Goal: Transaction & Acquisition: Book appointment/travel/reservation

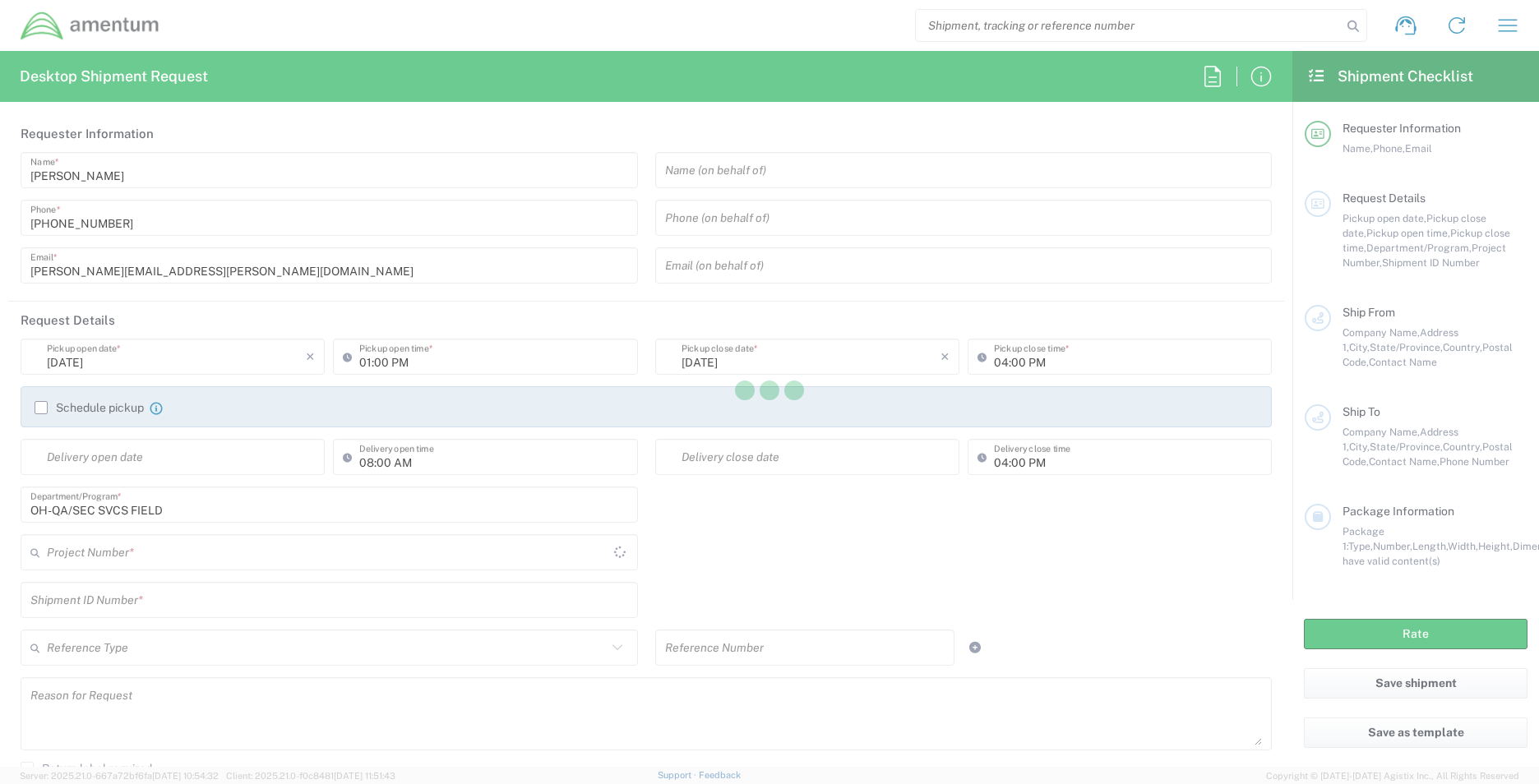
type input "[GEOGRAPHIC_DATA]"
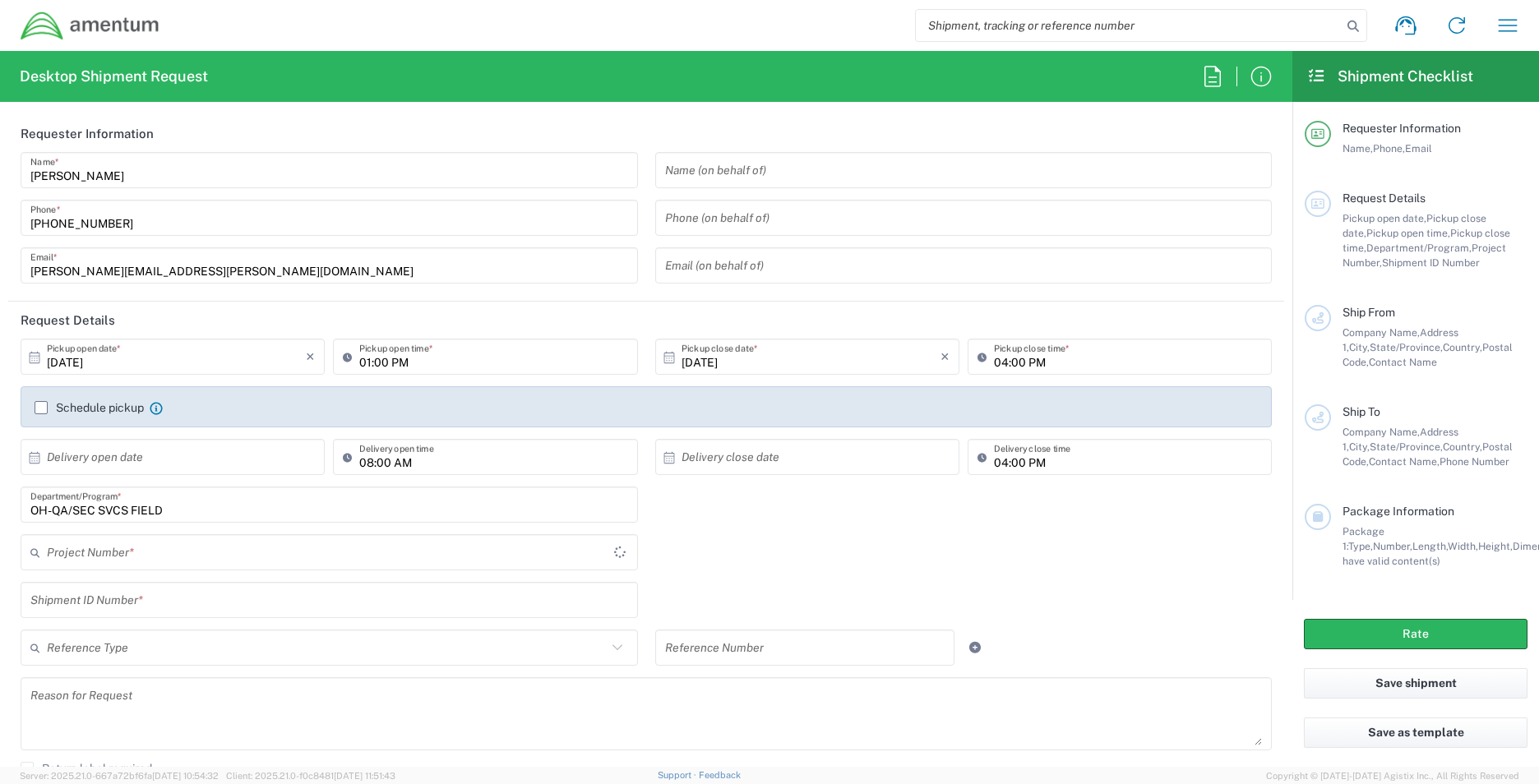
type input "OVHD.101000.00000"
click at [1512, 23] on icon "button" at bounding box center [1508, 26] width 27 height 27
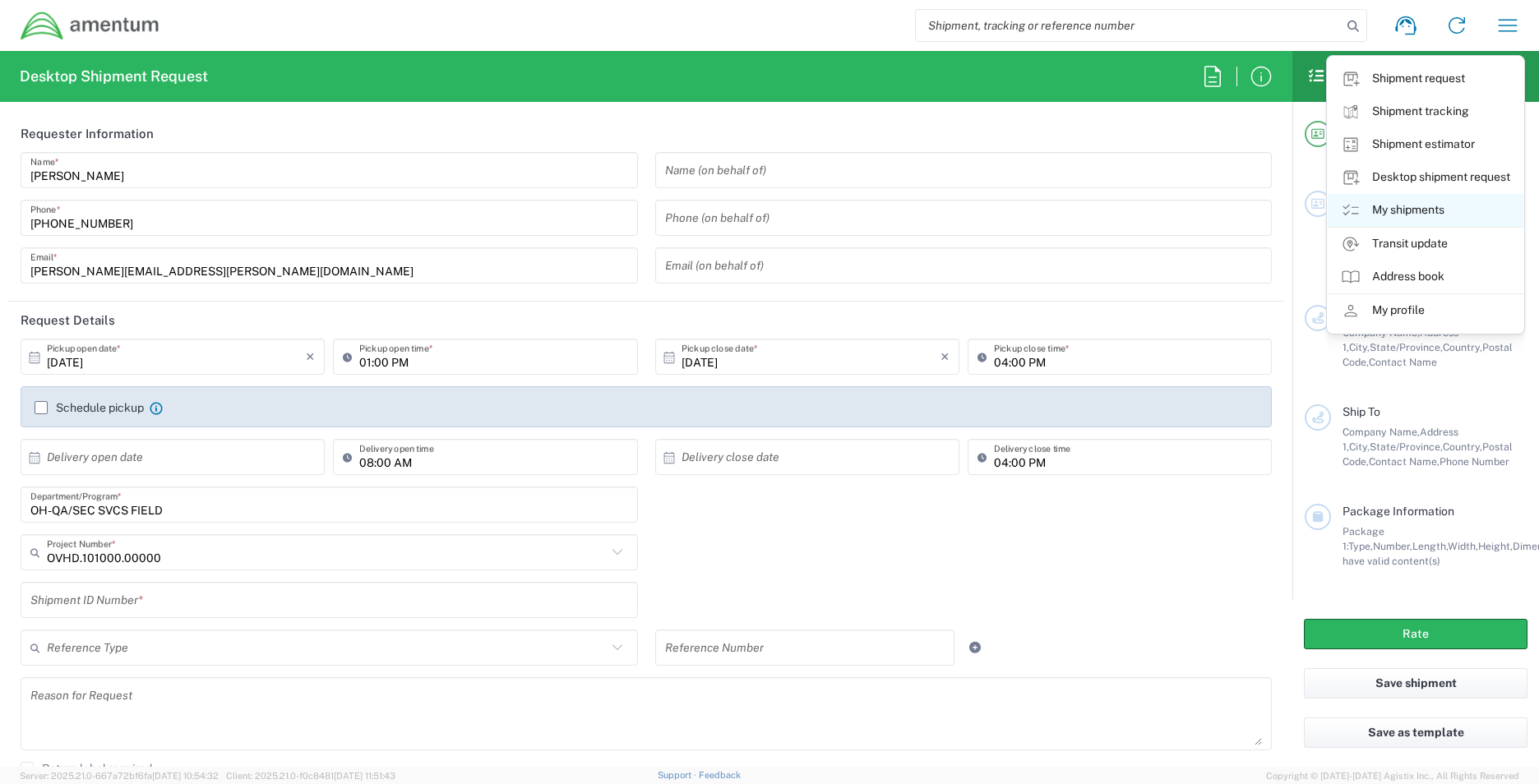
click at [1412, 206] on link "My shipments" at bounding box center [1425, 210] width 196 height 32
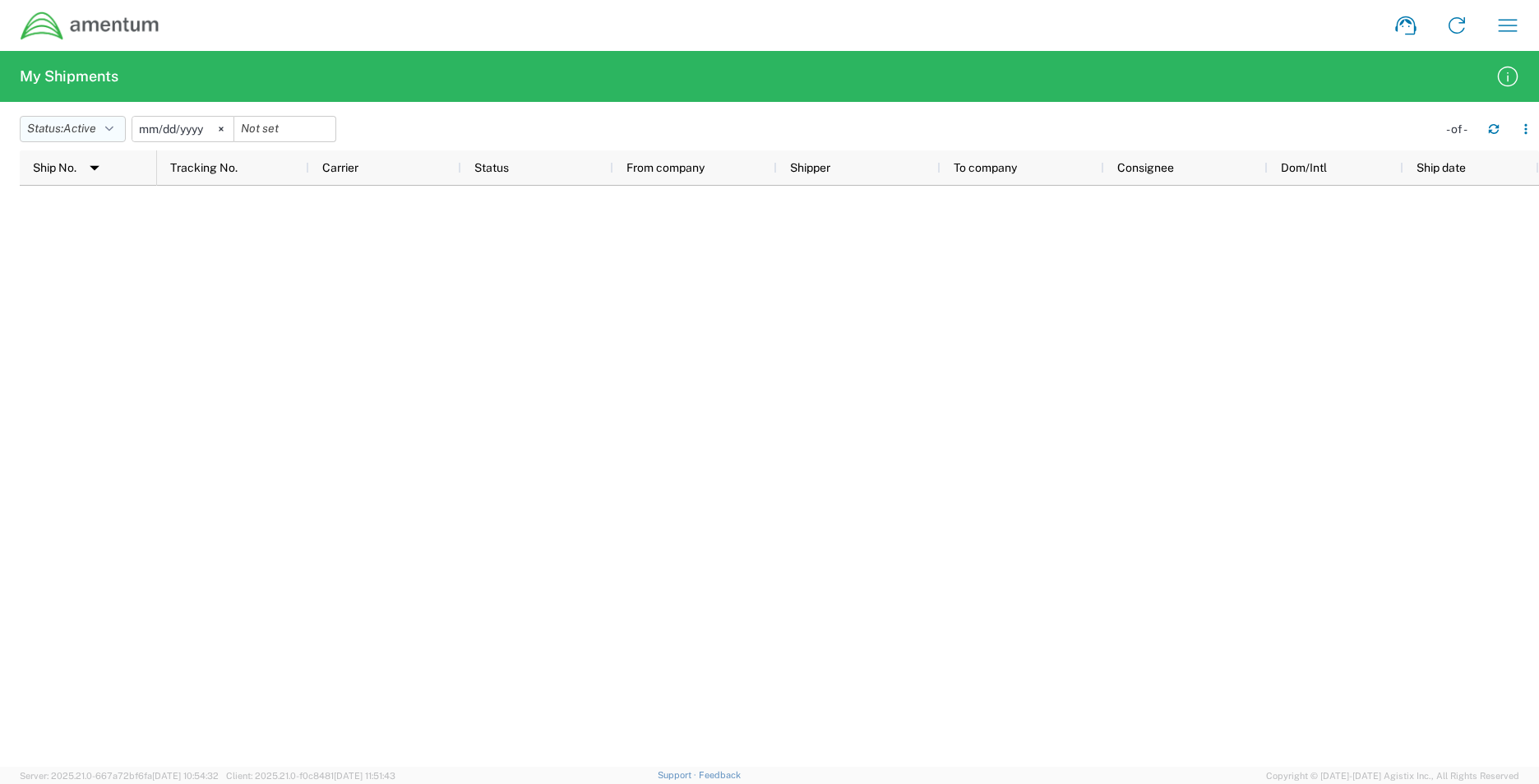
click at [73, 136] on span "Active" at bounding box center [79, 128] width 32 height 16
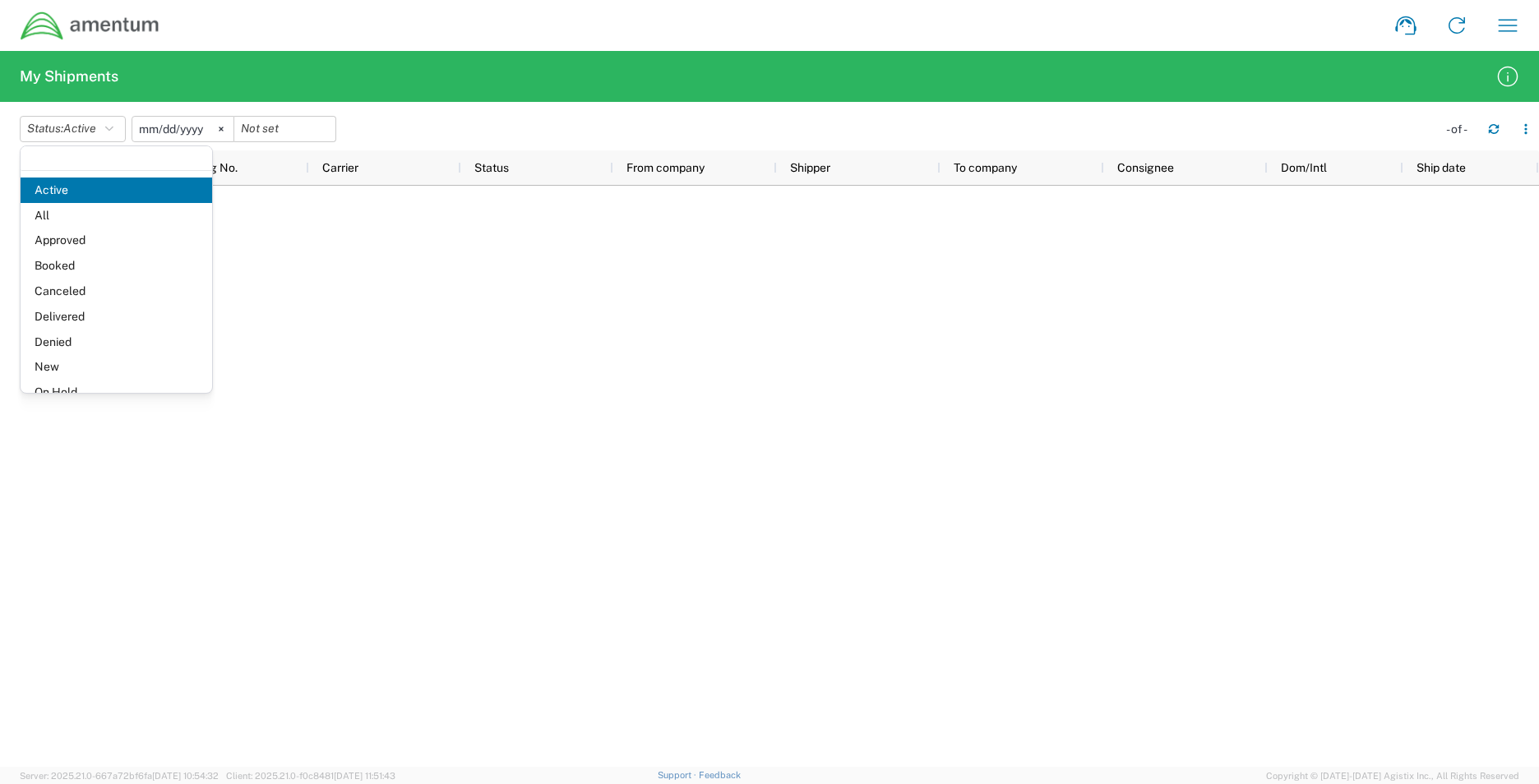
click at [205, 126] on input "[DATE]" at bounding box center [182, 129] width 101 height 25
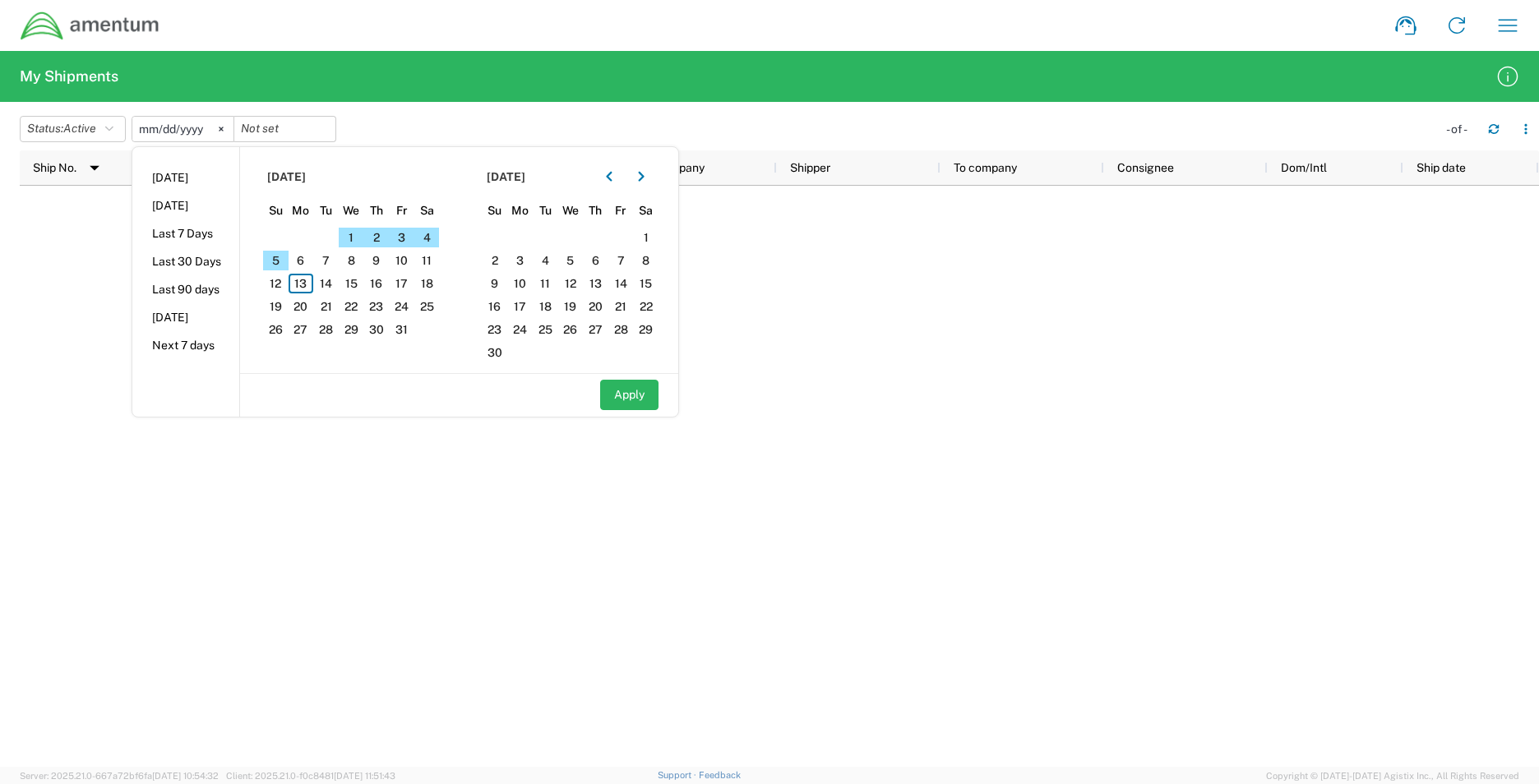
click at [53, 246] on div at bounding box center [779, 476] width 1519 height 581
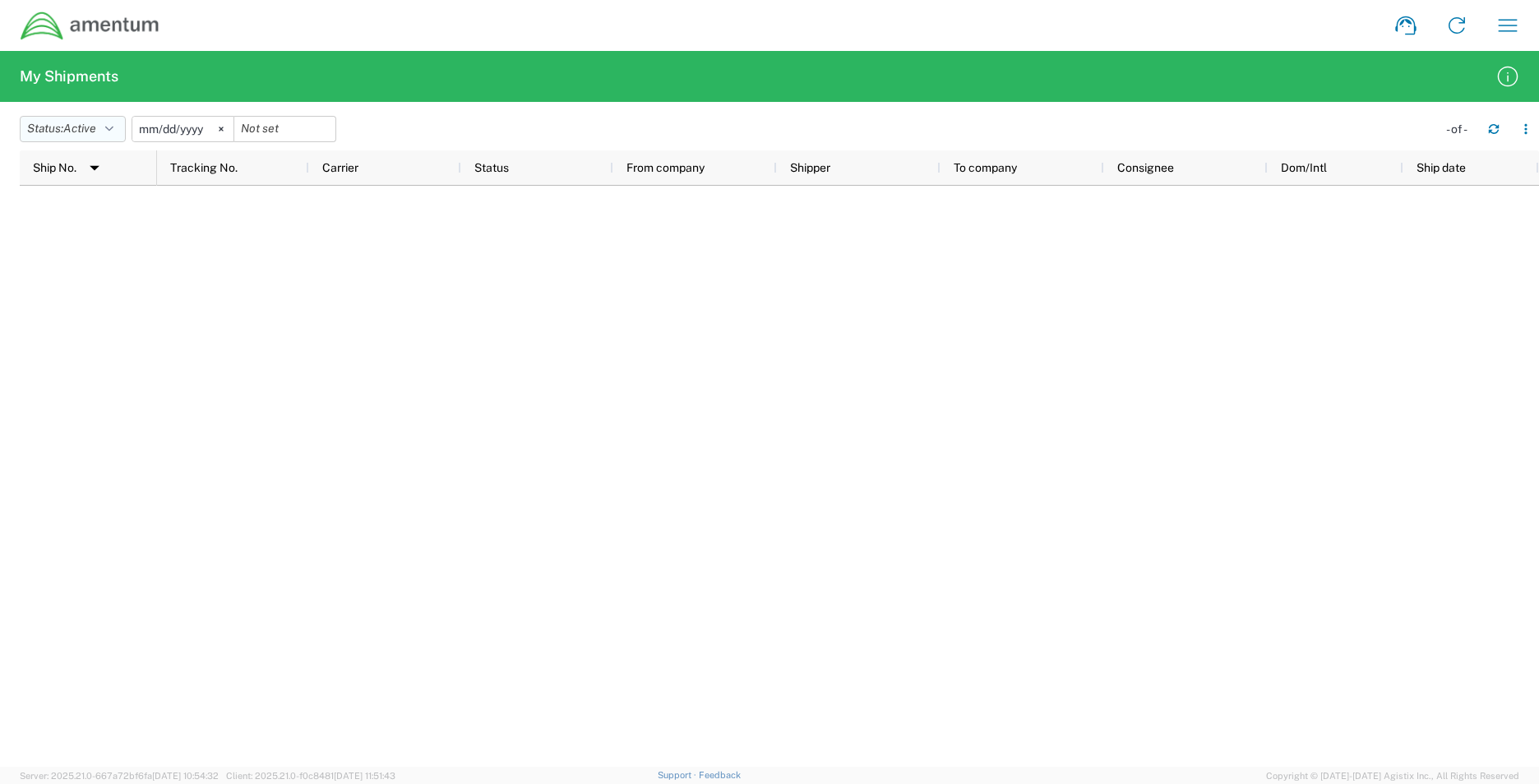
click at [109, 122] on button "Status: Active" at bounding box center [72, 129] width 106 height 27
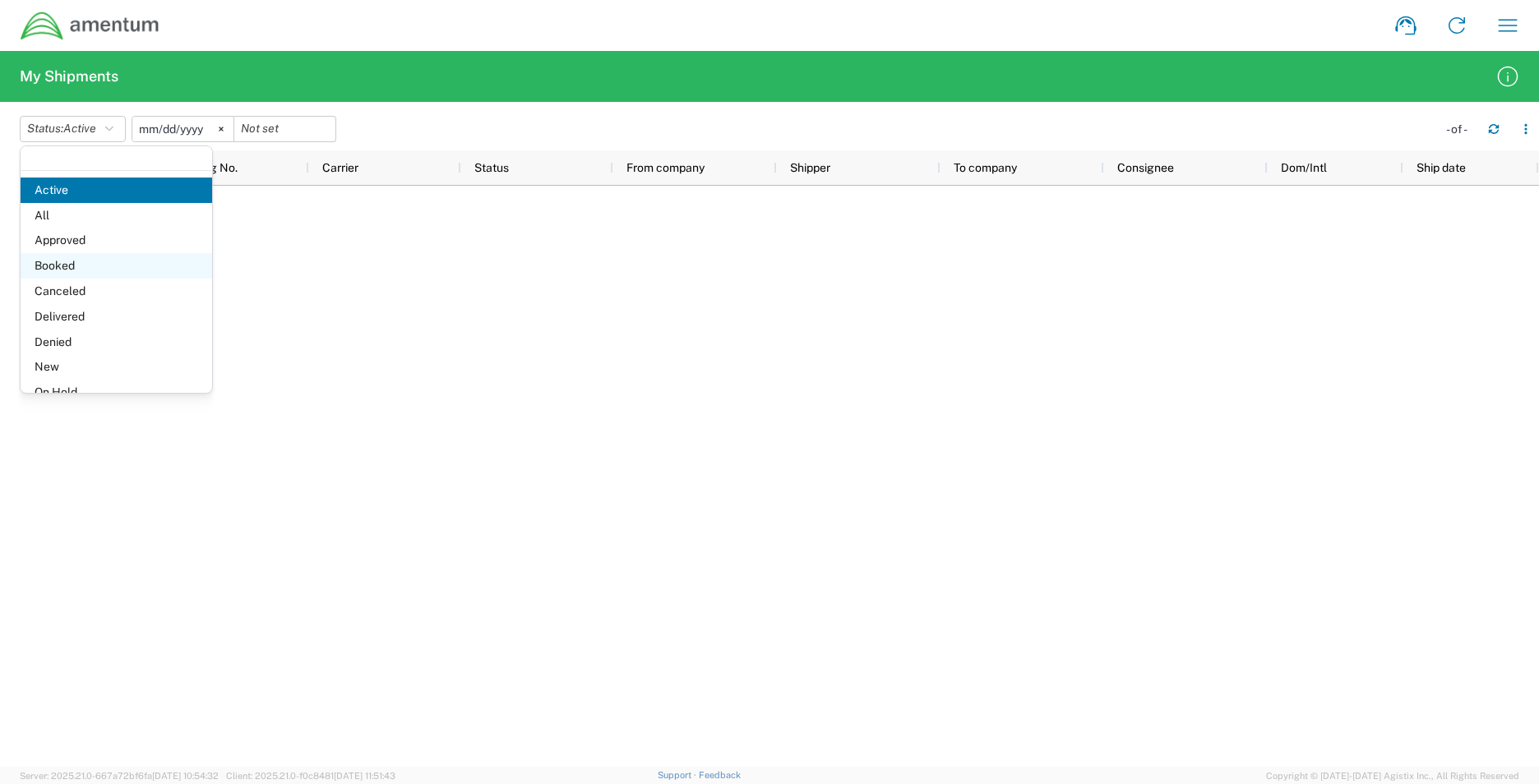
click at [92, 261] on span "Booked" at bounding box center [117, 265] width 192 height 26
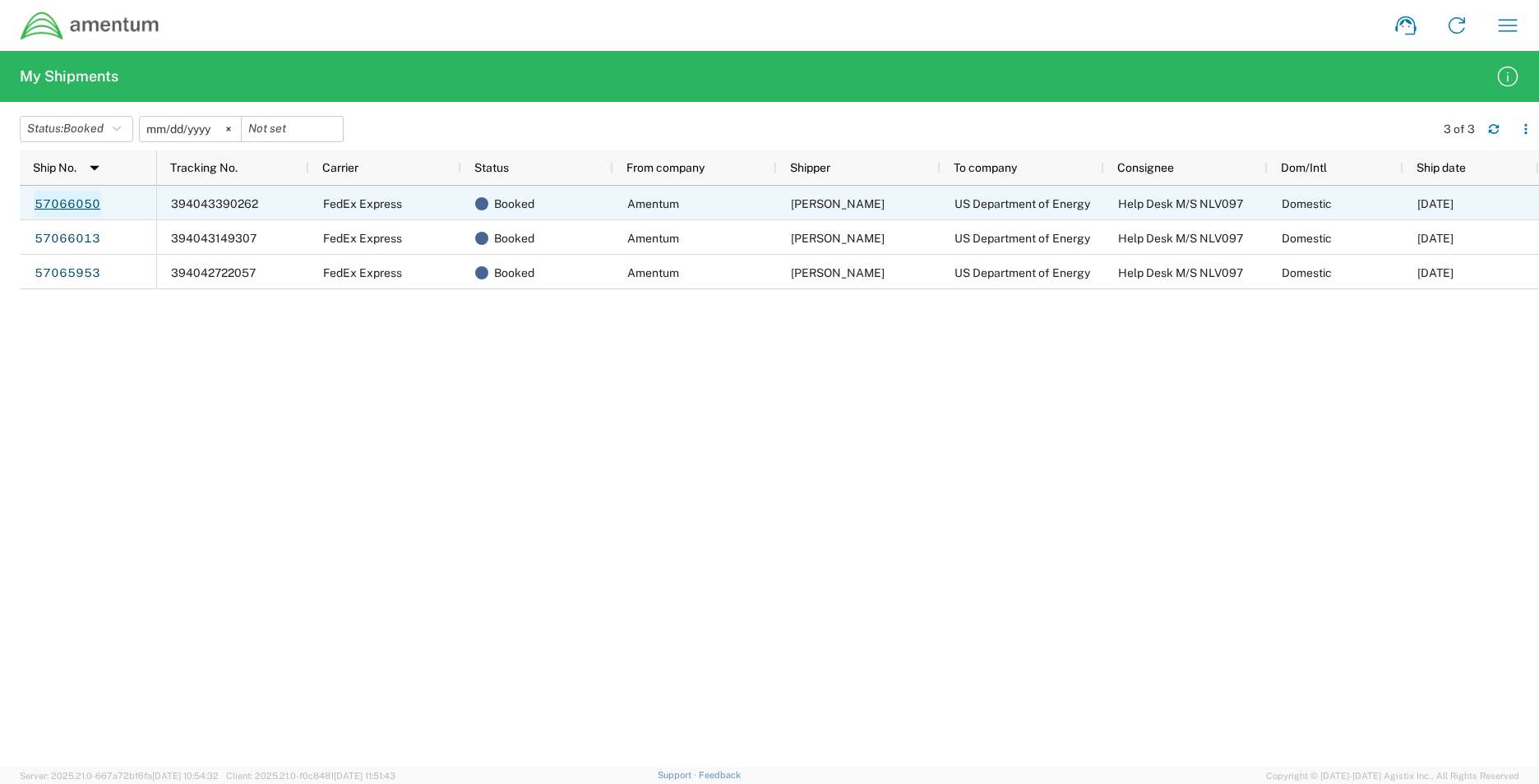
click at [89, 211] on link "57066050" at bounding box center [67, 204] width 67 height 27
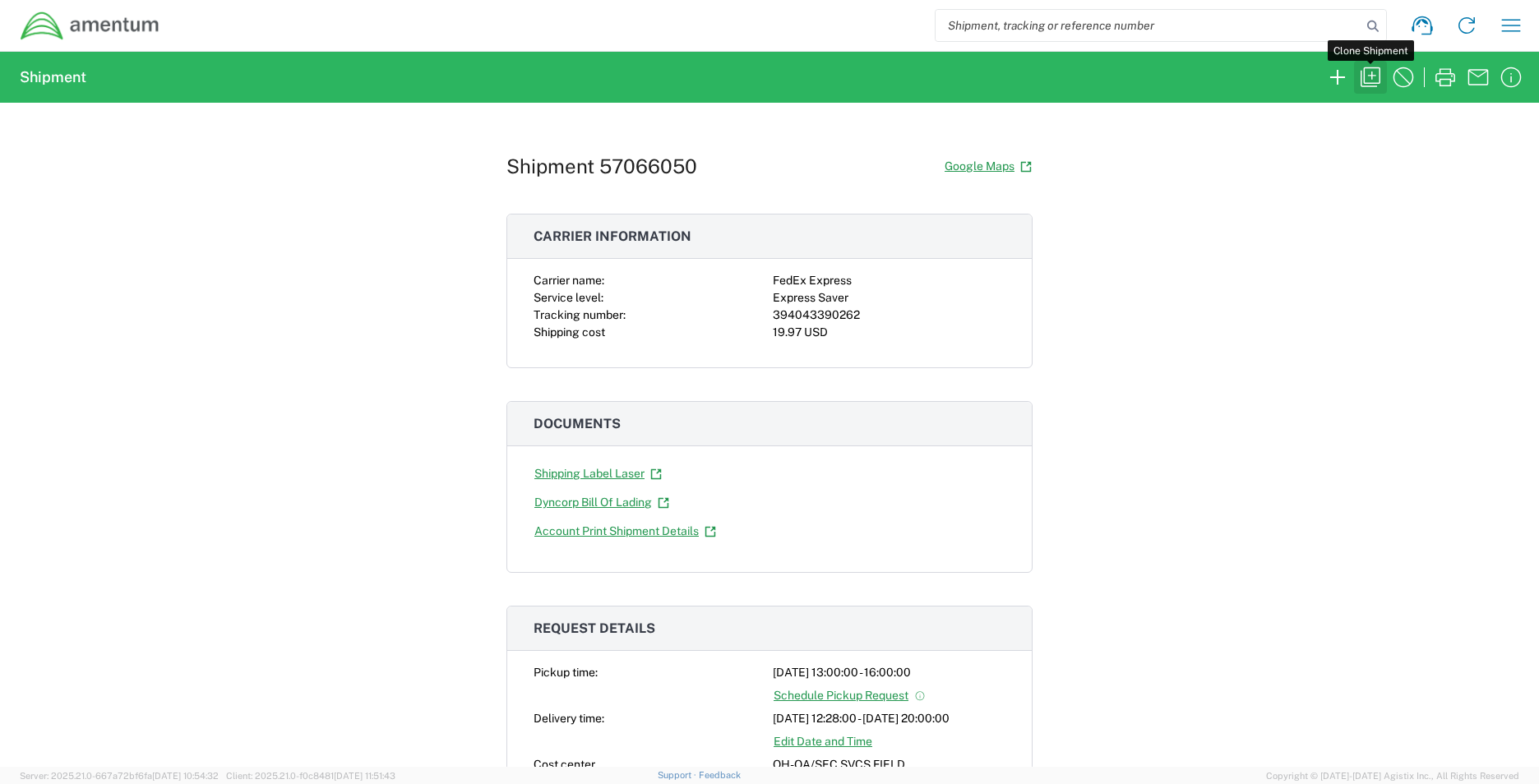
click at [1367, 77] on icon "button" at bounding box center [1371, 77] width 27 height 27
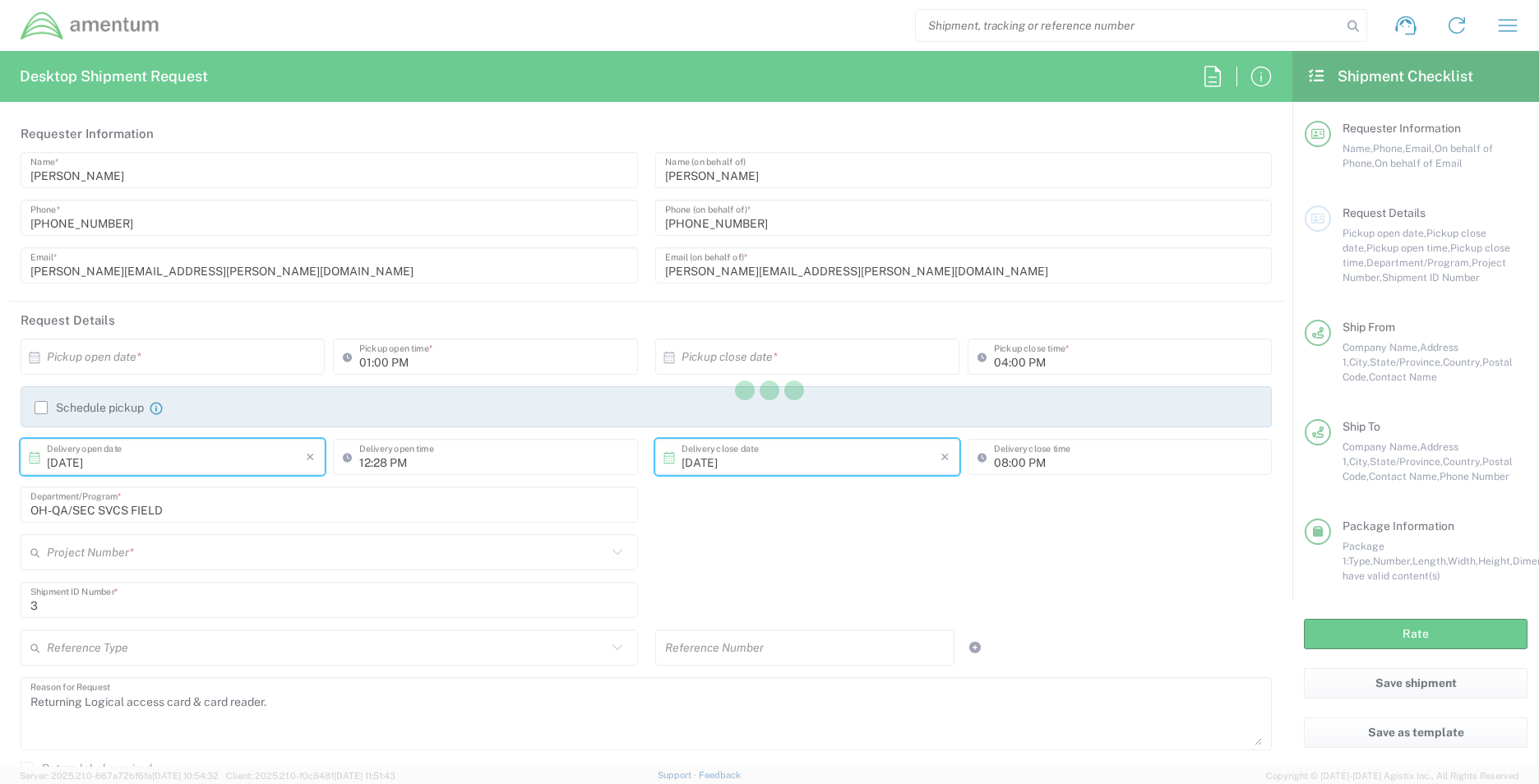
type input "[US_STATE]"
type input "Envelope"
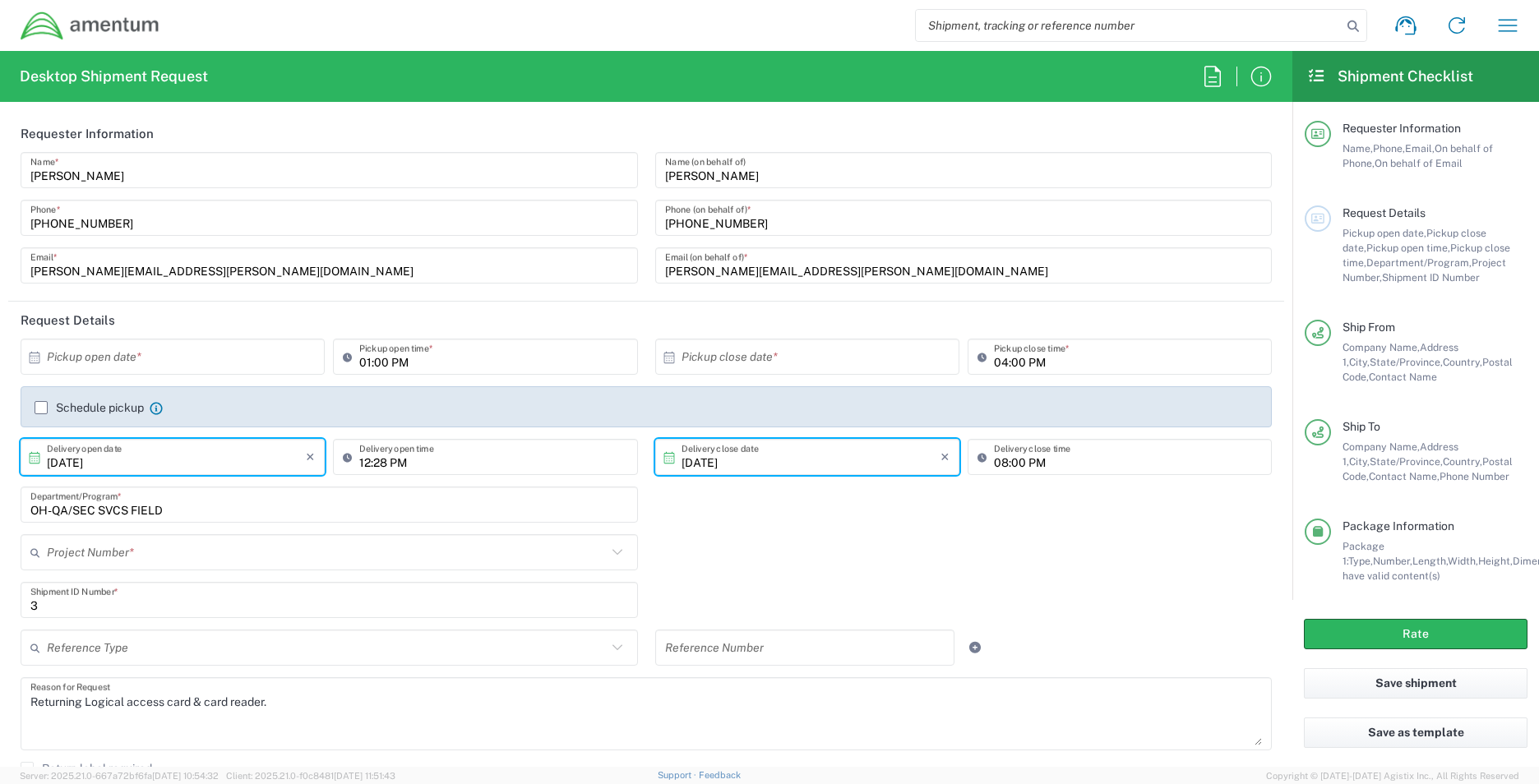
type input "OVHD.100594.00000"
click at [190, 467] on input "[DATE]" at bounding box center [176, 457] width 259 height 29
click at [460, 526] on div "OH-QA/SEC SVCS FIELD Department/Program *" at bounding box center [330, 509] width 635 height 47
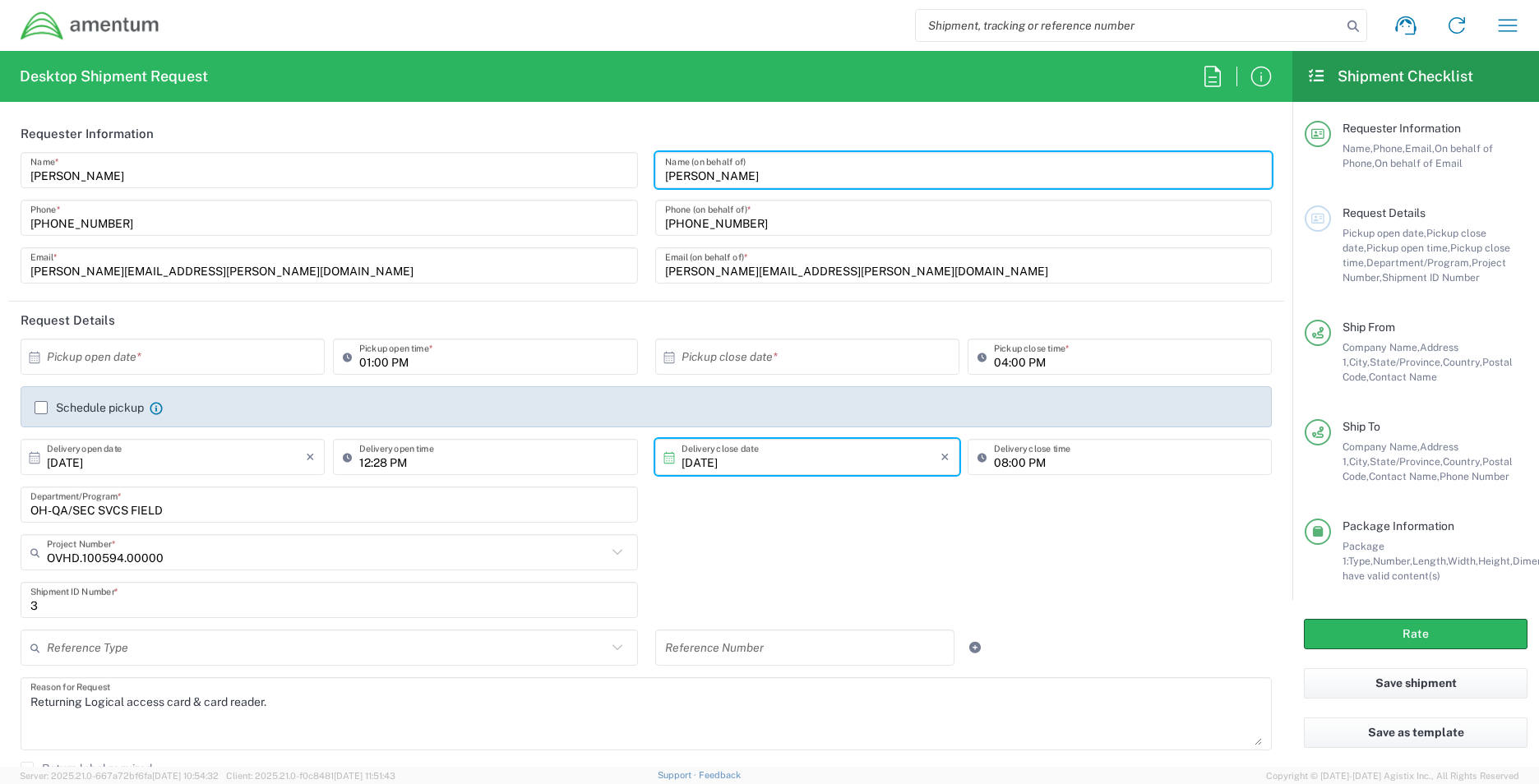
drag, startPoint x: 756, startPoint y: 171, endPoint x: 640, endPoint y: 171, distance: 116.0
click at [646, 171] on div "[PERSON_NAME] Name (on behalf of) [PHONE_NUMBER] Phone (on behalf of) * [PERSON…" at bounding box center [964, 224] width 635 height 143
type input "[PERSON_NAME]"
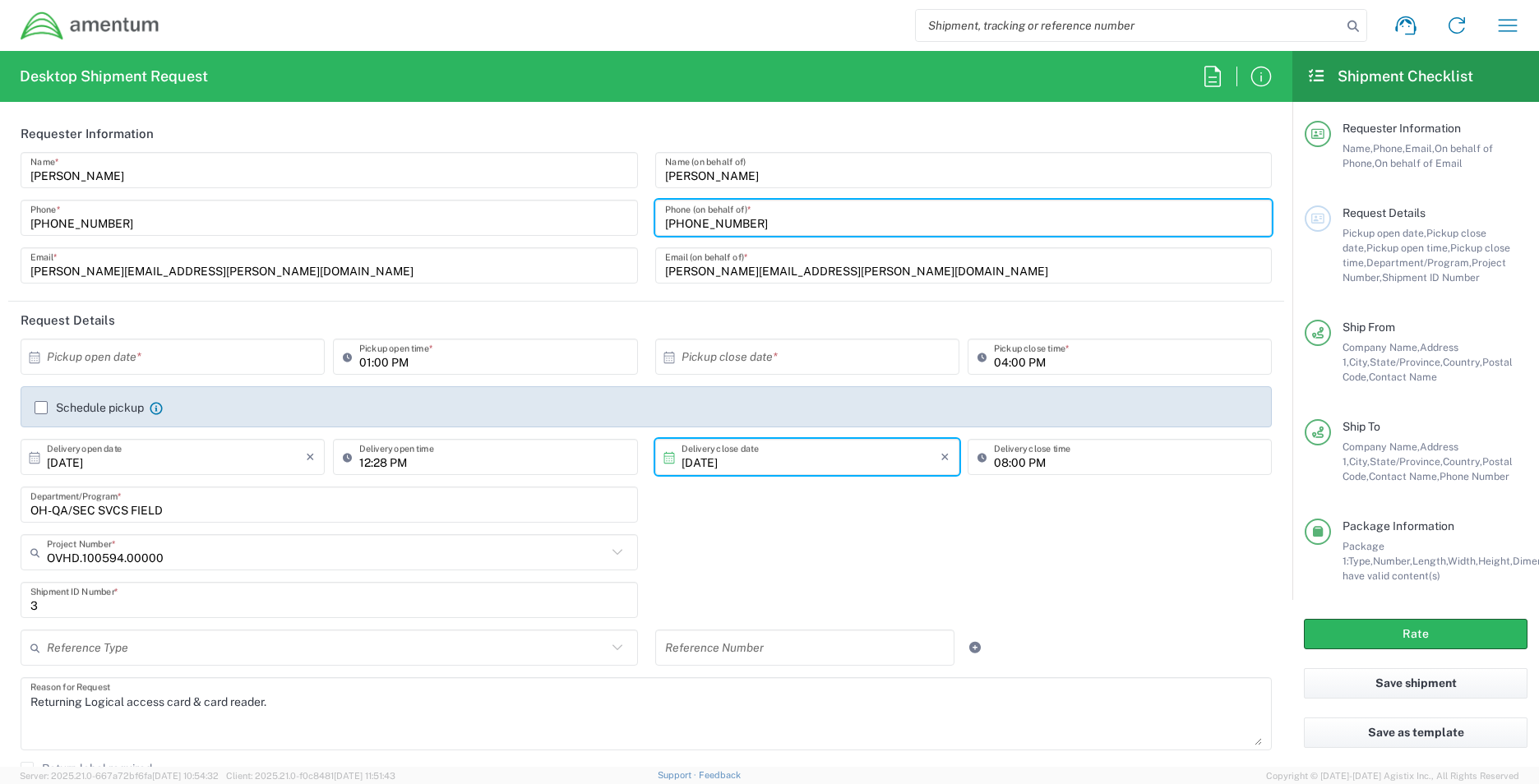
type input "[PHONE_NUMBER]"
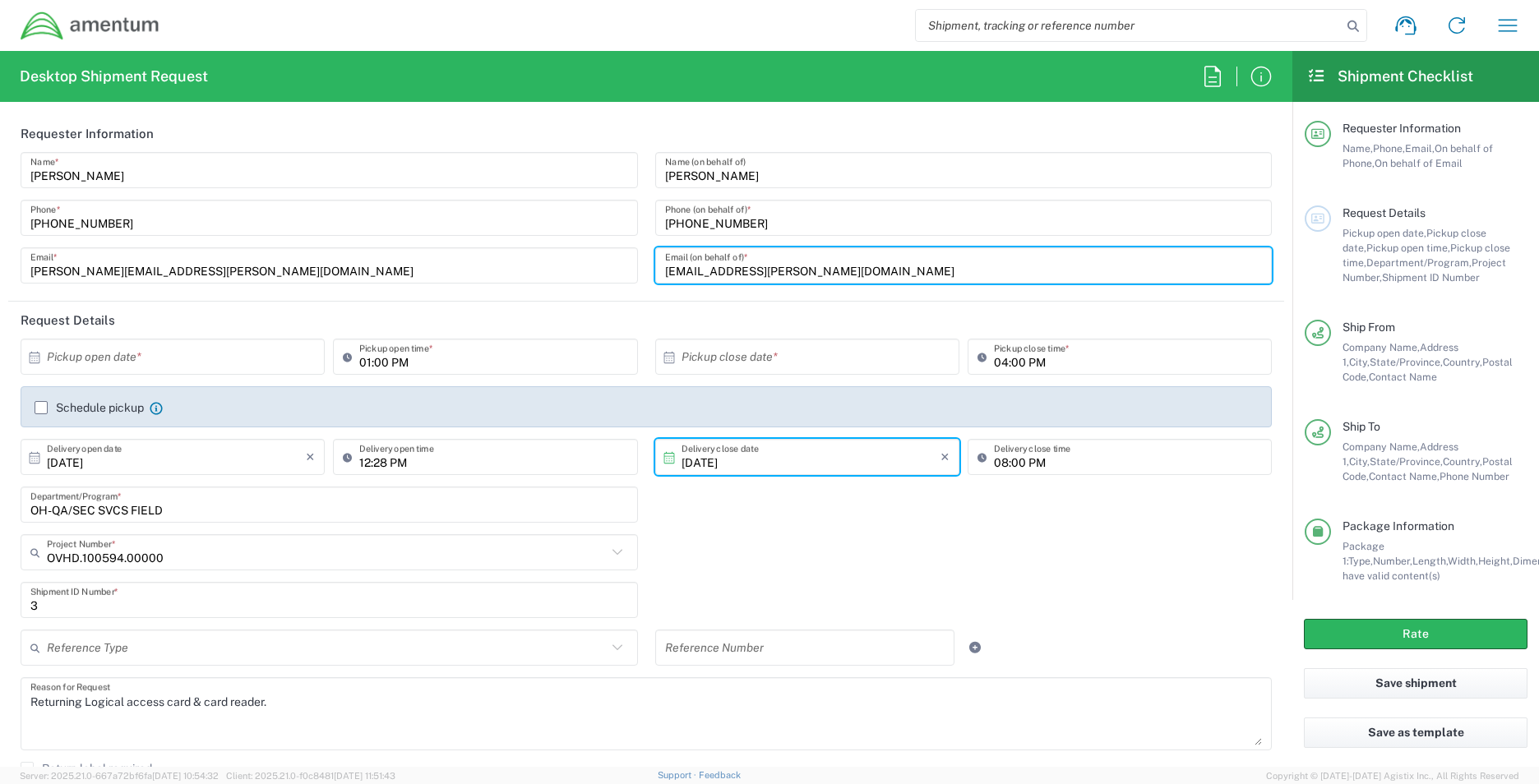
type input "[EMAIL_ADDRESS][PERSON_NAME][DOMAIN_NAME]"
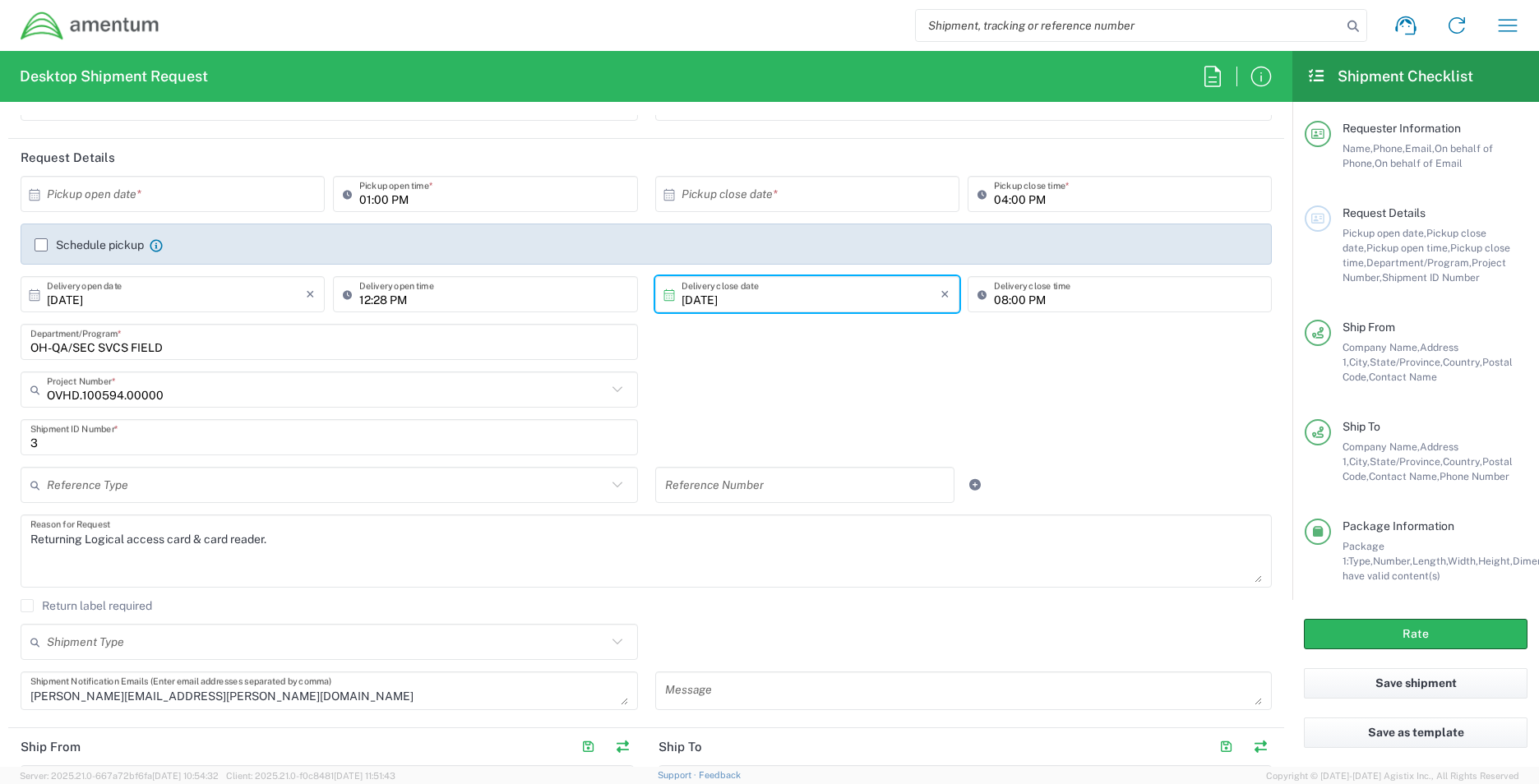
scroll to position [164, 0]
click at [84, 184] on input "text" at bounding box center [176, 192] width 259 height 29
click at [126, 320] on span "13" at bounding box center [127, 320] width 24 height 23
type input "[DATE]"
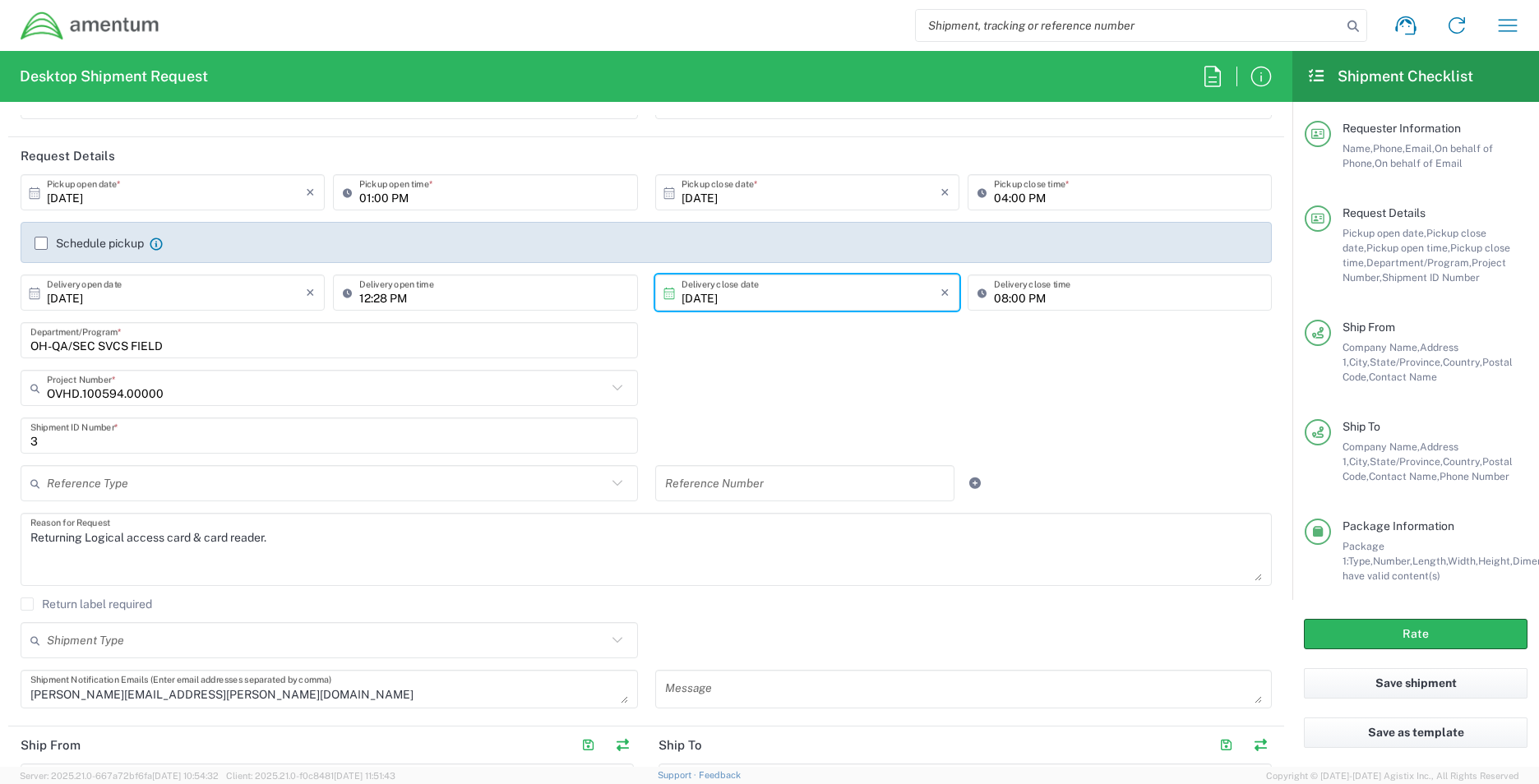
click at [110, 303] on input "[DATE]" at bounding box center [176, 293] width 259 height 29
click at [138, 437] on span "20" at bounding box center [127, 443] width 24 height 23
type input "[DATE]"
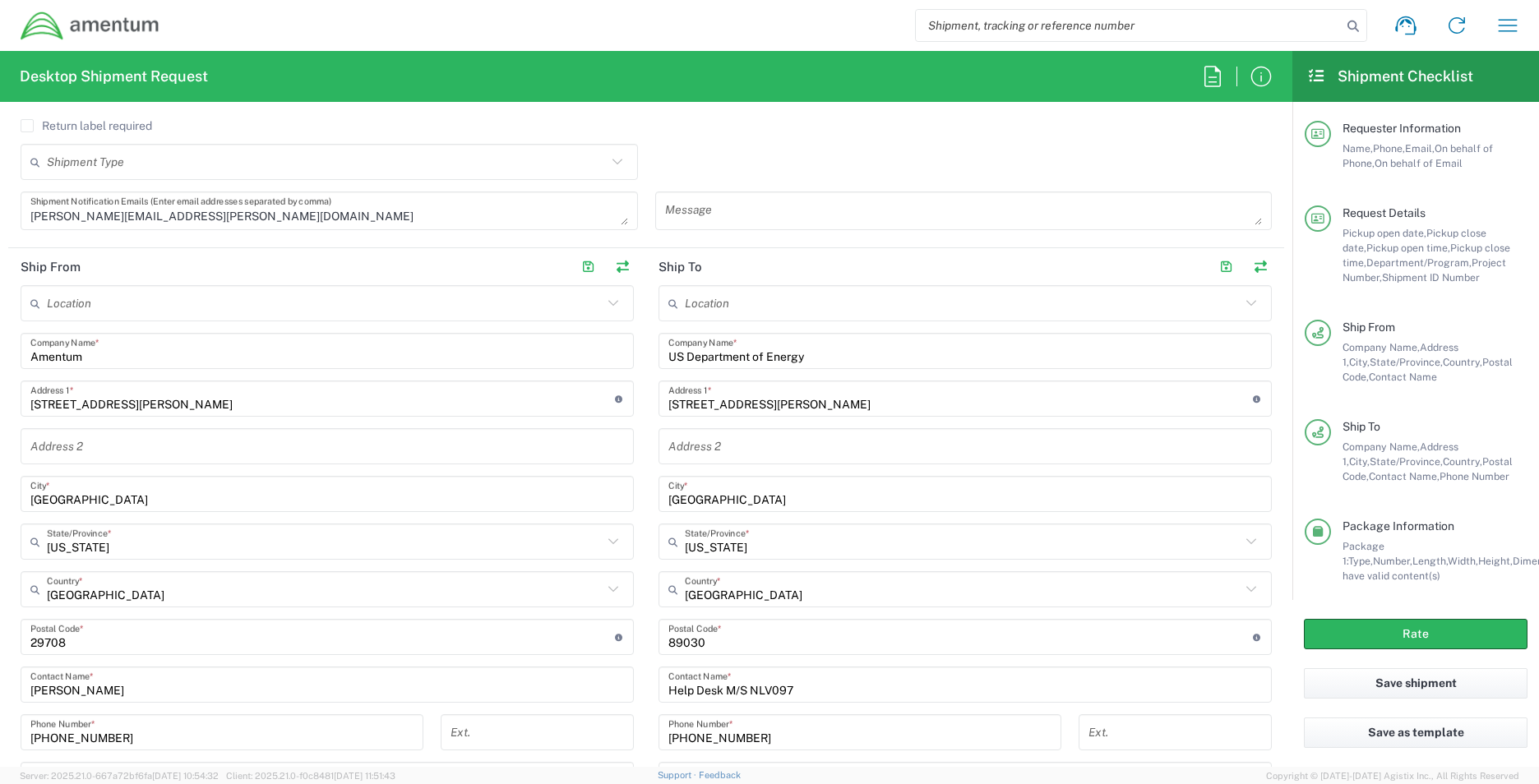
scroll to position [657, 0]
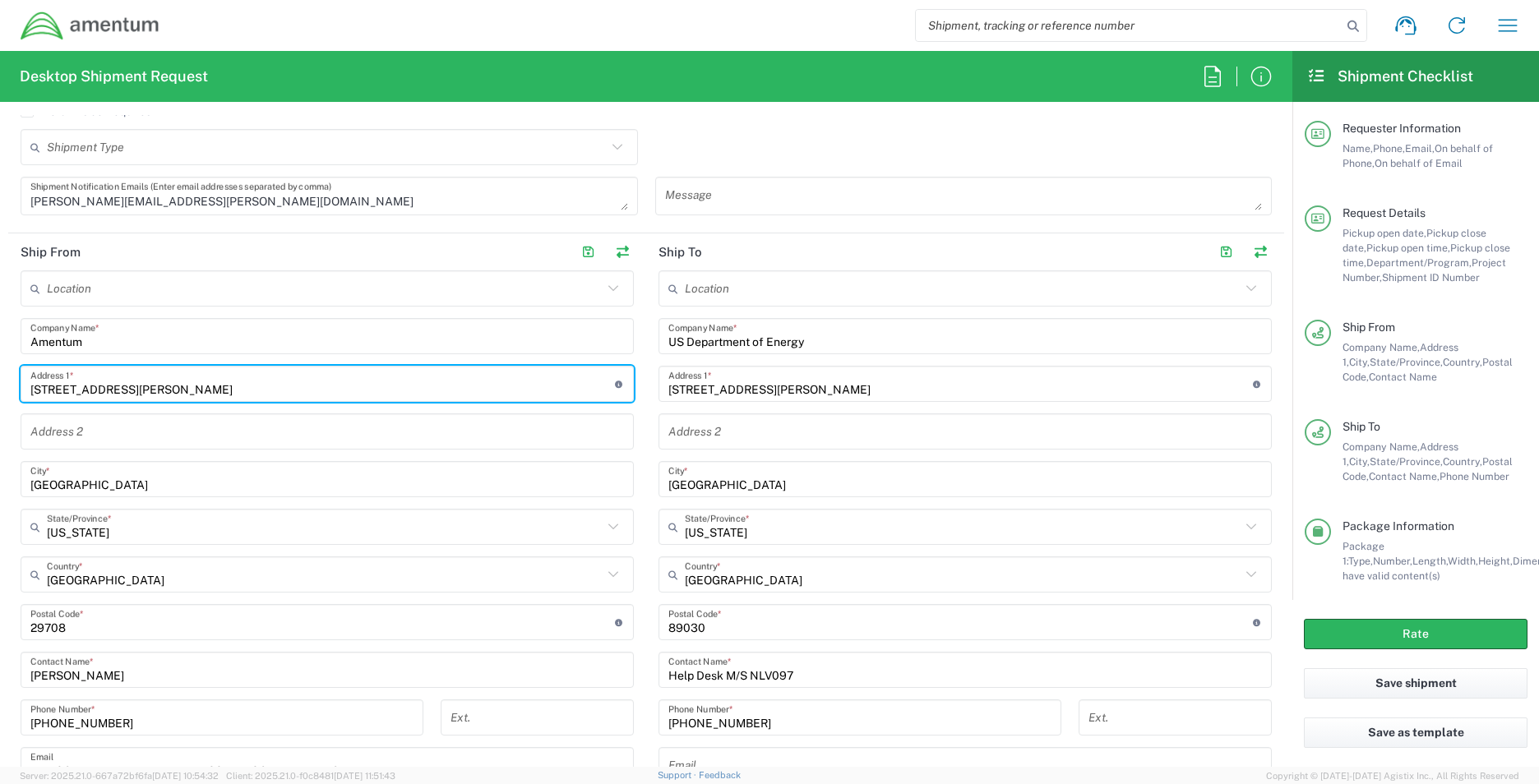
drag, startPoint x: 152, startPoint y: 391, endPoint x: 15, endPoint y: 387, distance: 137.1
click at [15, 387] on main "Location [PHONE_NUMBER] [PHONE_NUMBER] [PHONE_NUMBER] [PHONE_NUMBER] [PHONE_NUM…" at bounding box center [327, 569] width 638 height 598
type input "[STREET_ADDRESS][PERSON_NAME]"
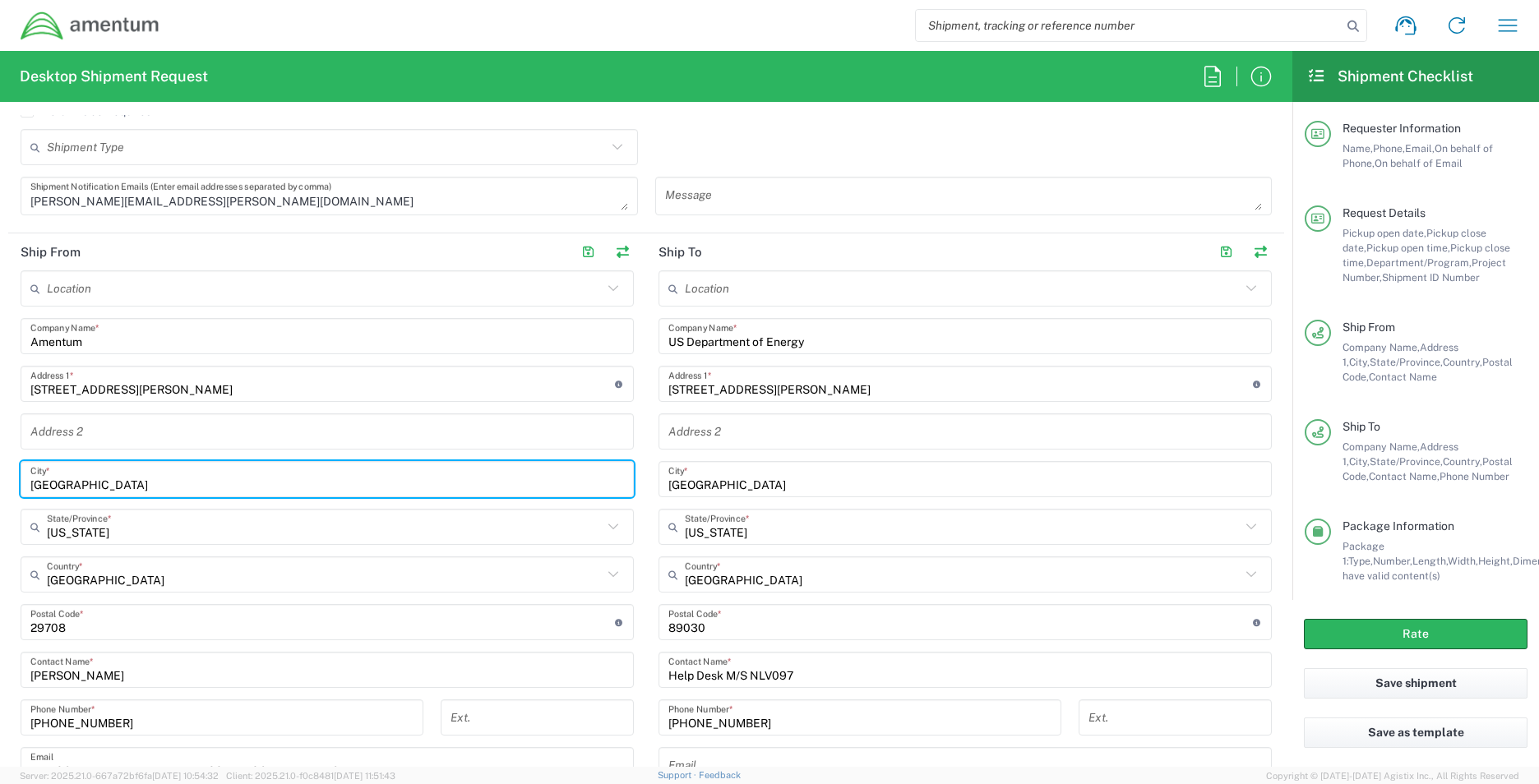
type input "[GEOGRAPHIC_DATA]"
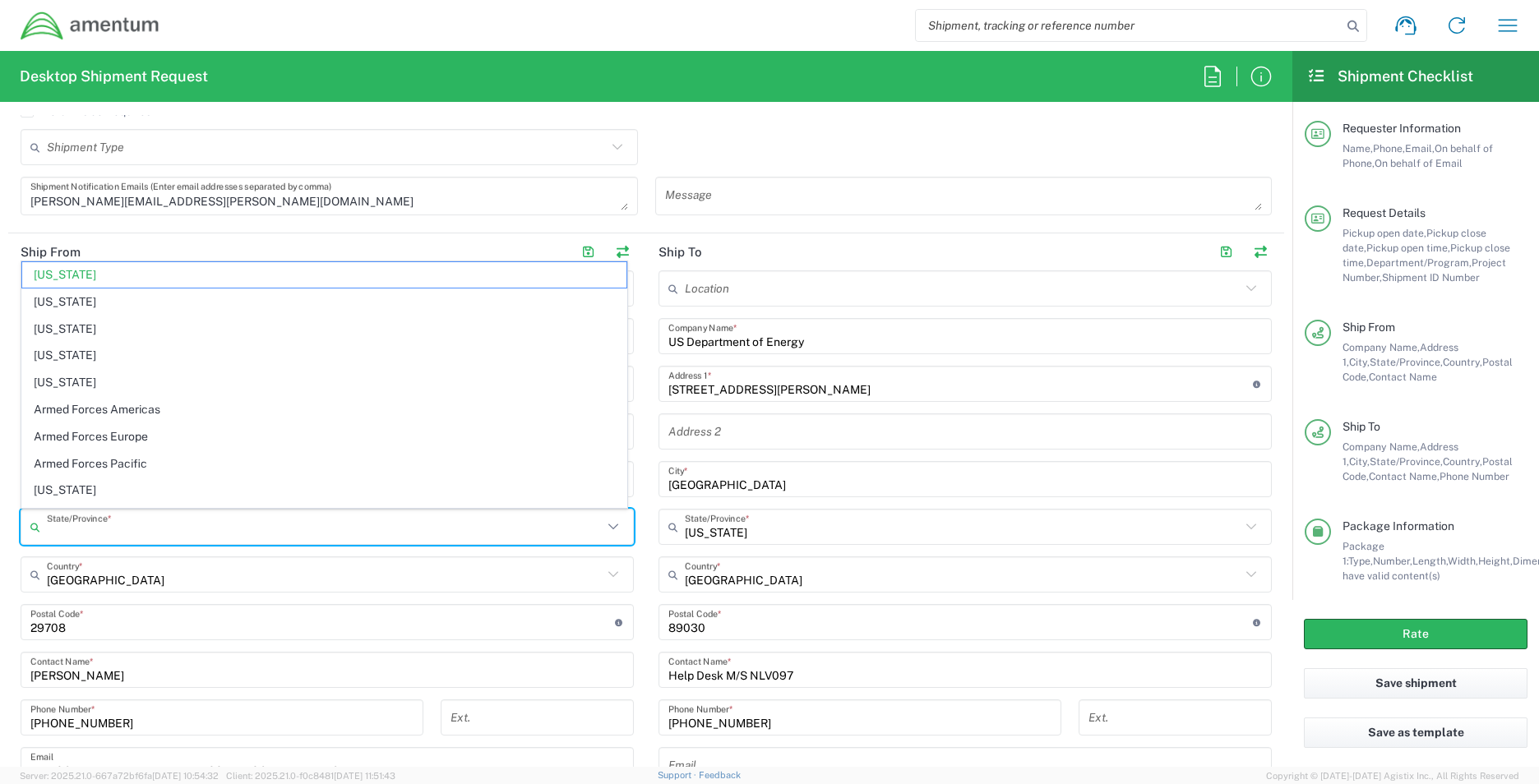
type input "N"
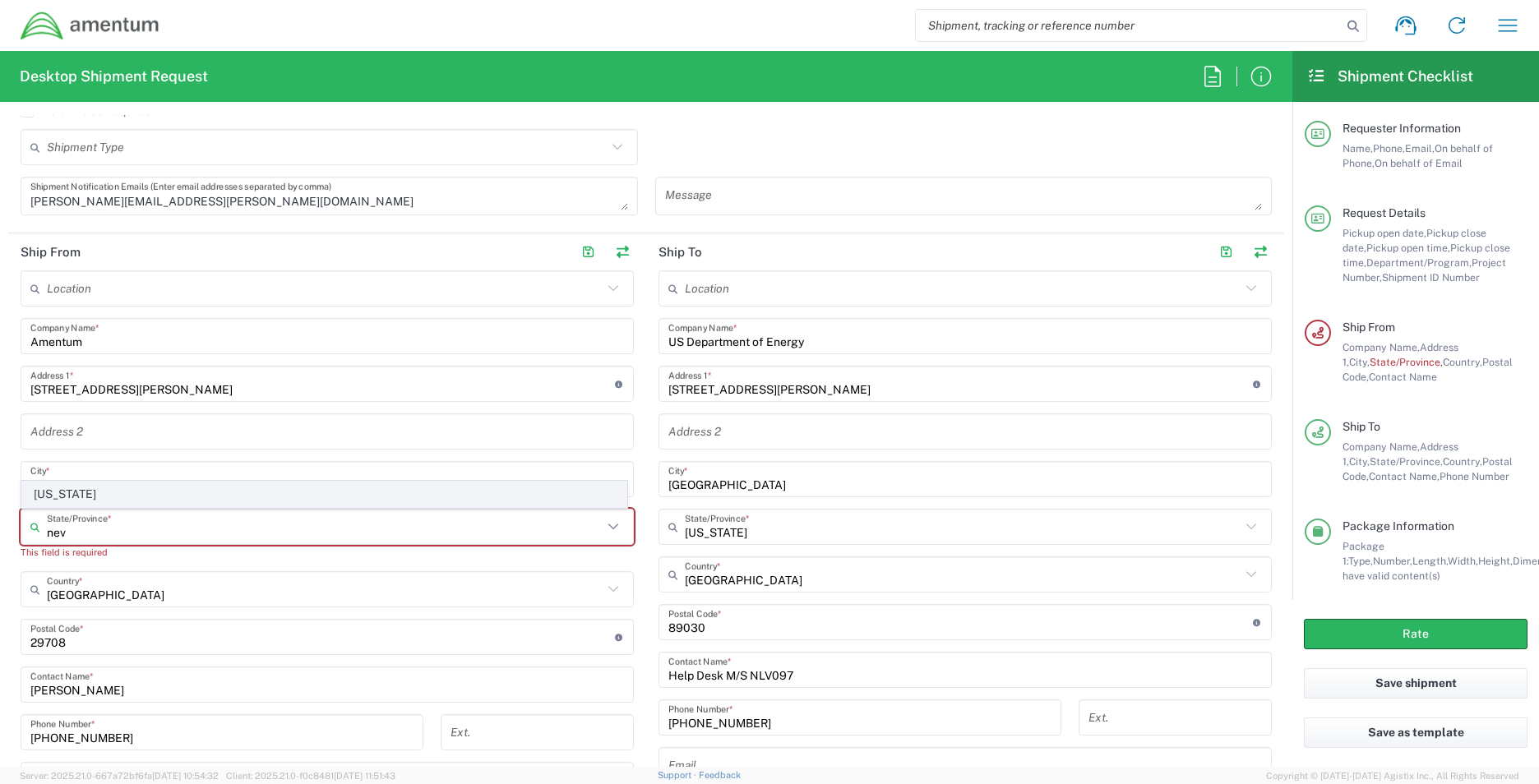
click at [64, 499] on span "[US_STATE]" at bounding box center [325, 494] width 605 height 26
type input "[US_STATE]"
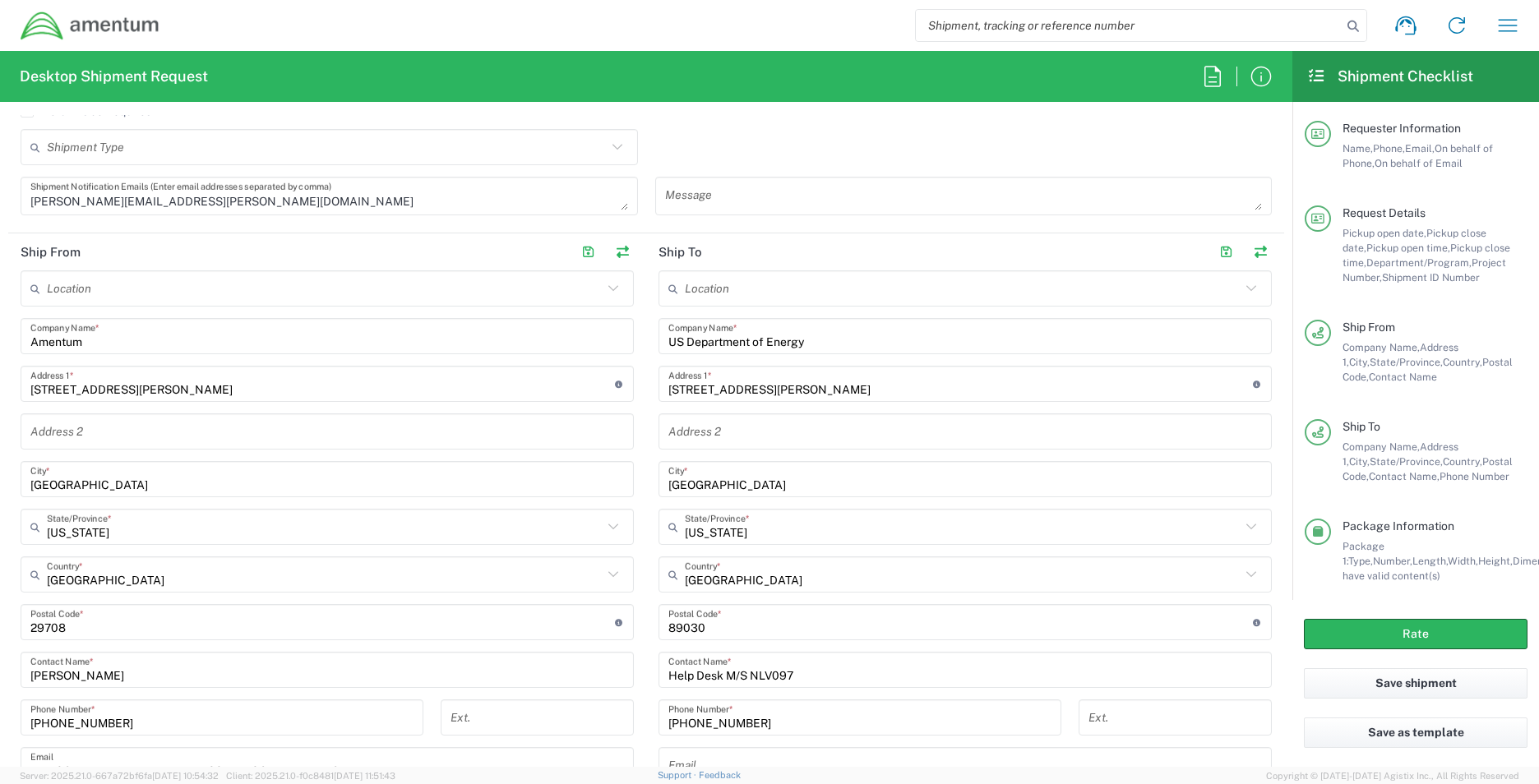
click at [92, 620] on input "undefined" at bounding box center [323, 622] width 585 height 29
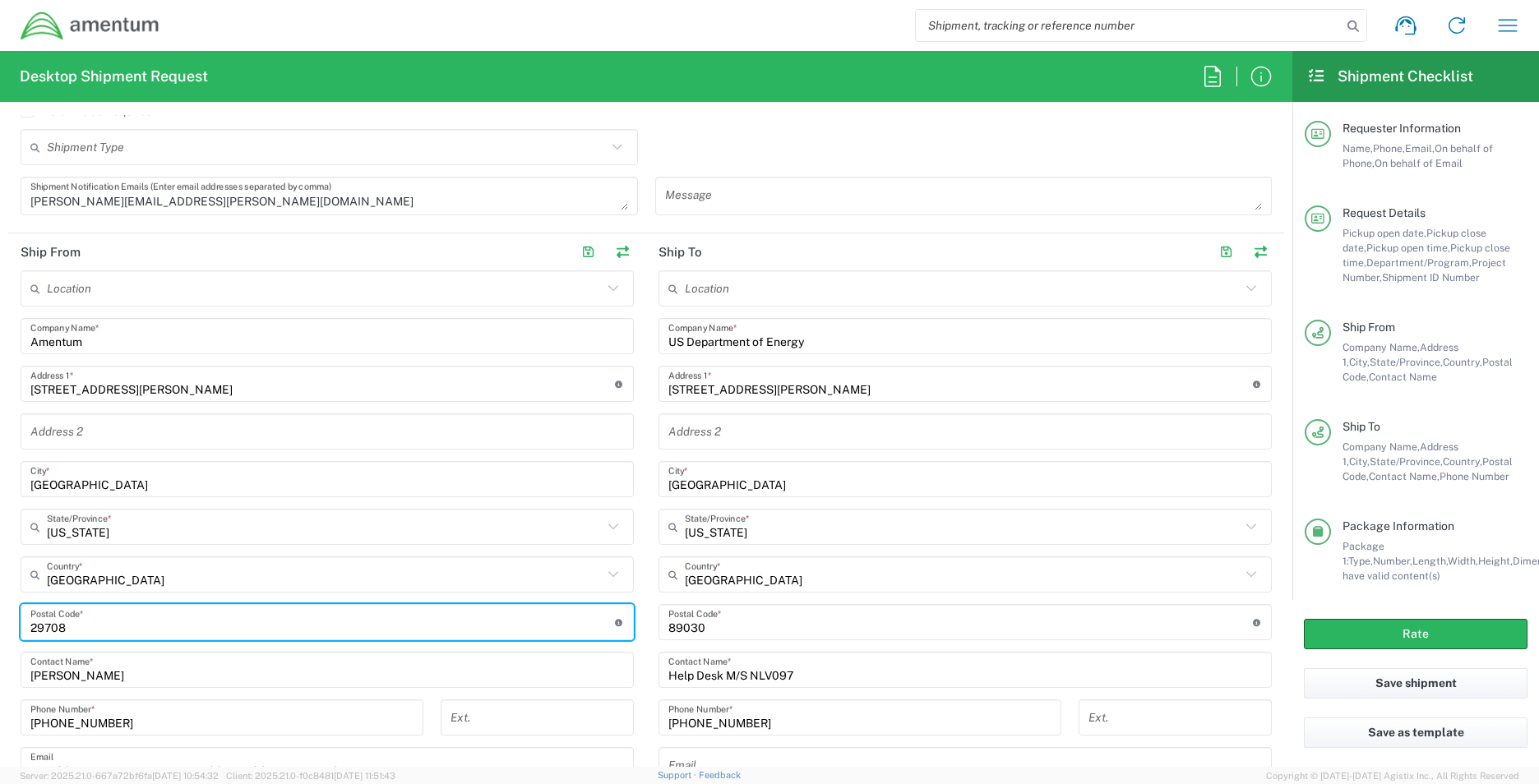
drag, startPoint x: 92, startPoint y: 620, endPoint x: -375, endPoint y: 603, distance: 467.3
click at [0, 603] on html "Shipment request Shipment tracking Shipment estimator Desktop shipment request …" at bounding box center [770, 392] width 1539 height 784
type input "89030"
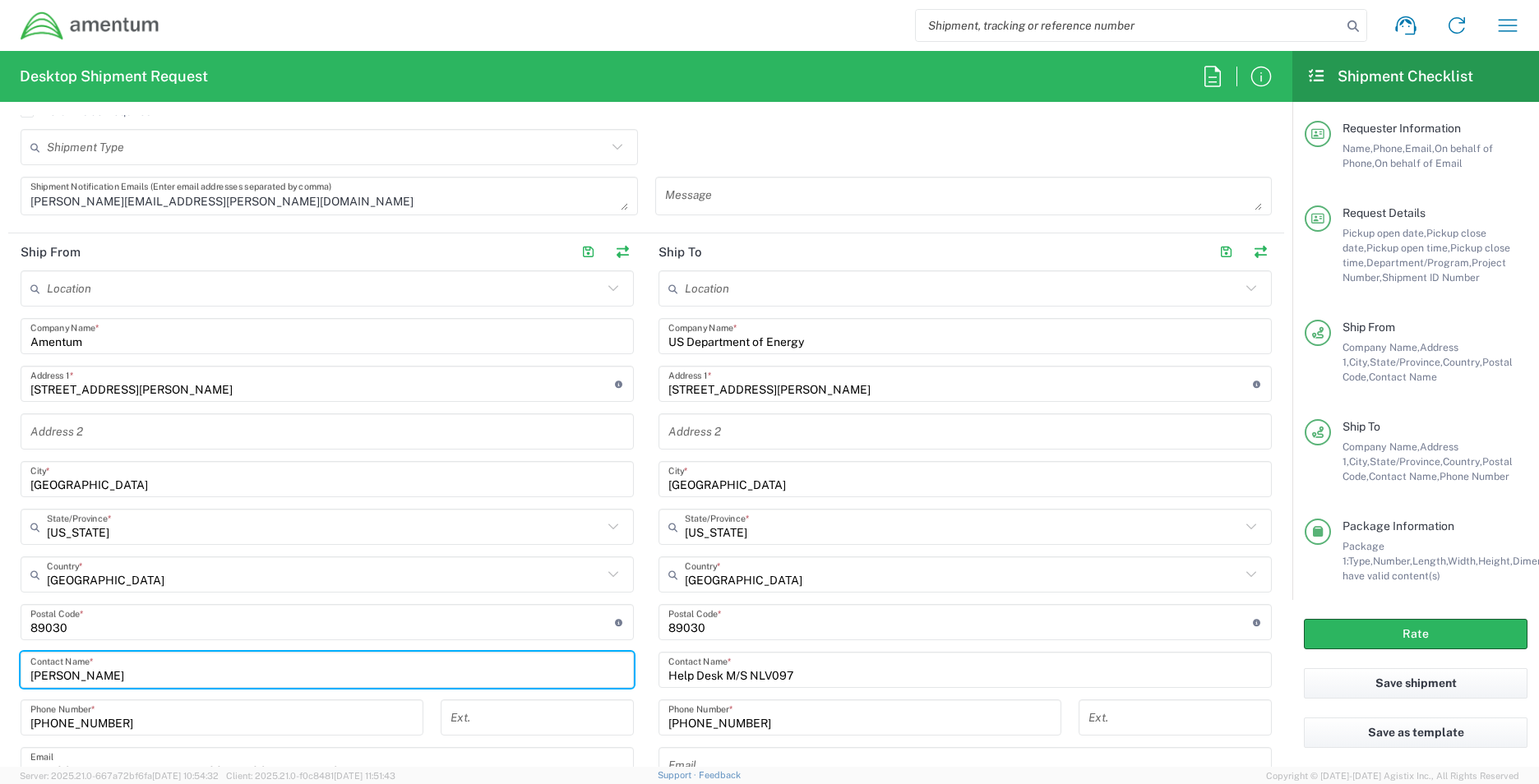
type input "B"
type input "[PERSON_NAME]"
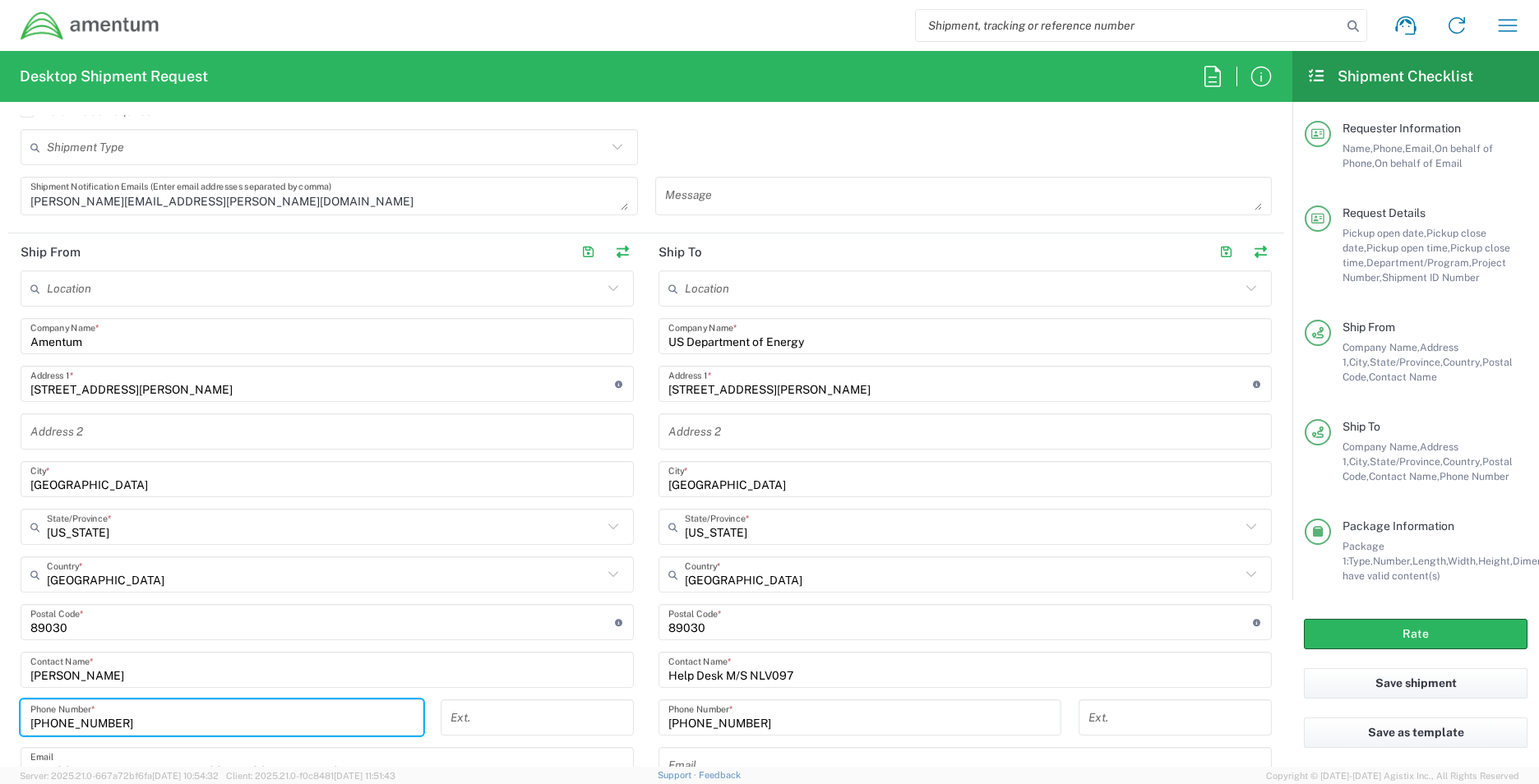
type input "0"
type input "[PHONE_NUMBER]"
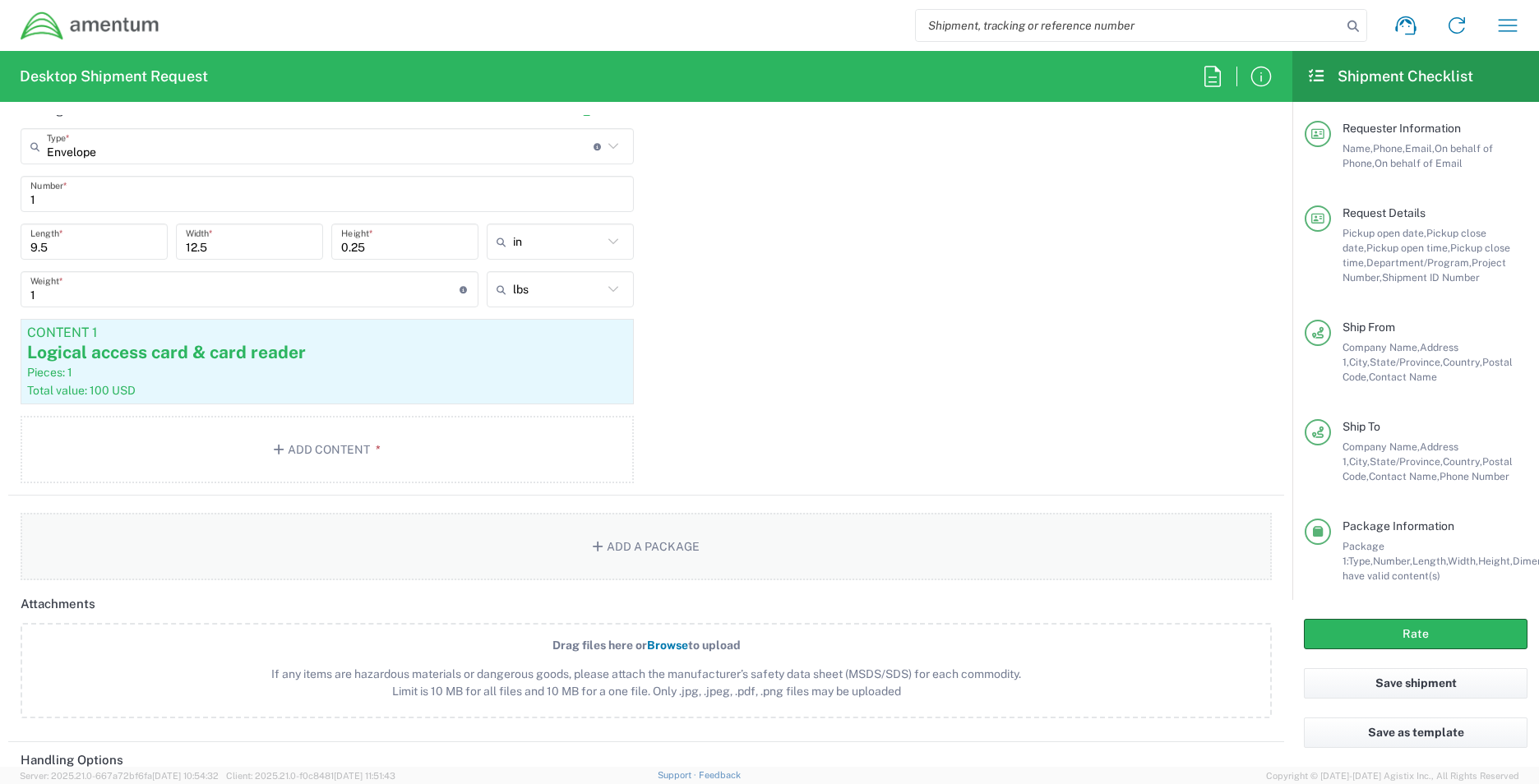
scroll to position [1479, 0]
click at [1346, 633] on button "Rate" at bounding box center [1416, 633] width 223 height 31
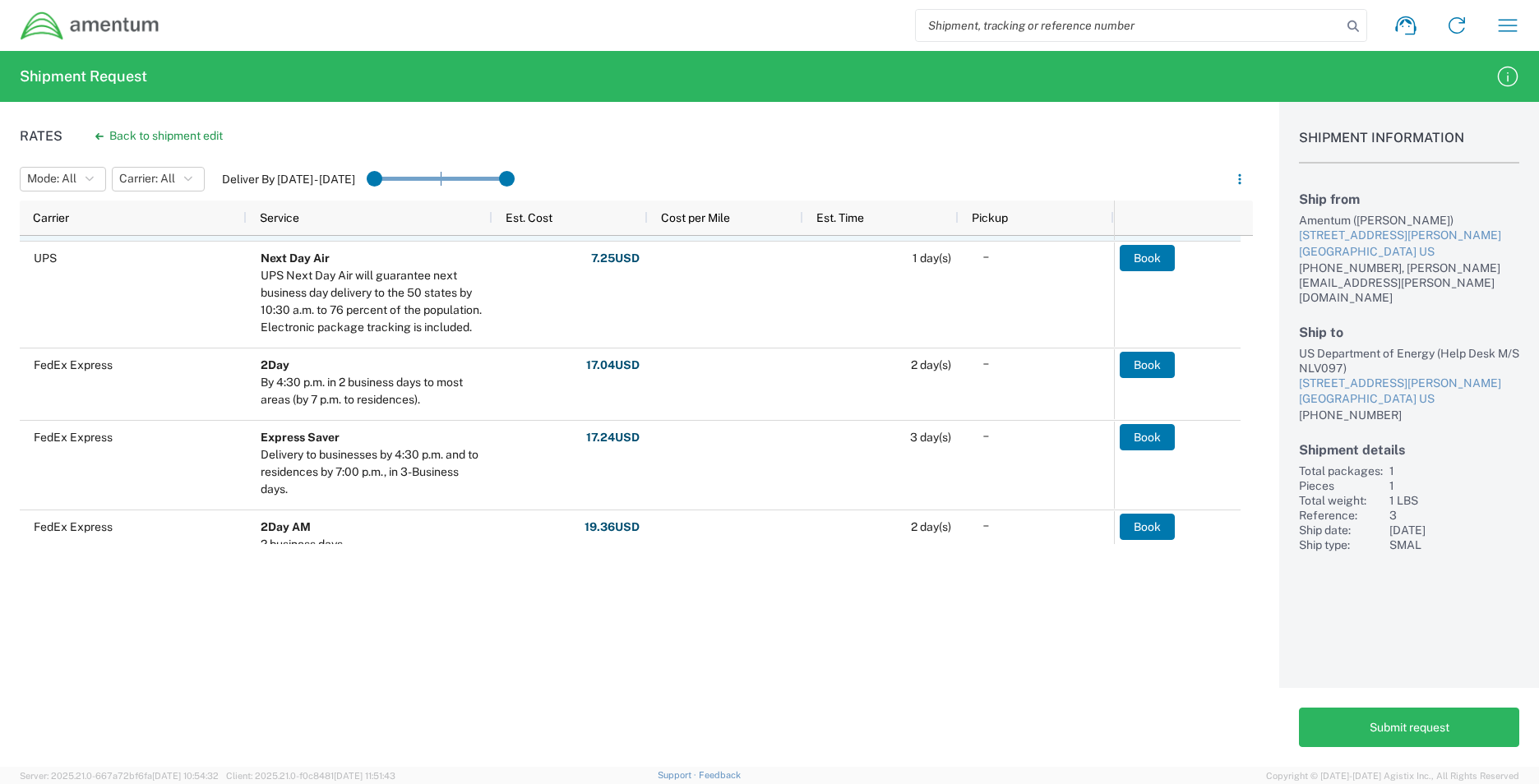
scroll to position [411, 0]
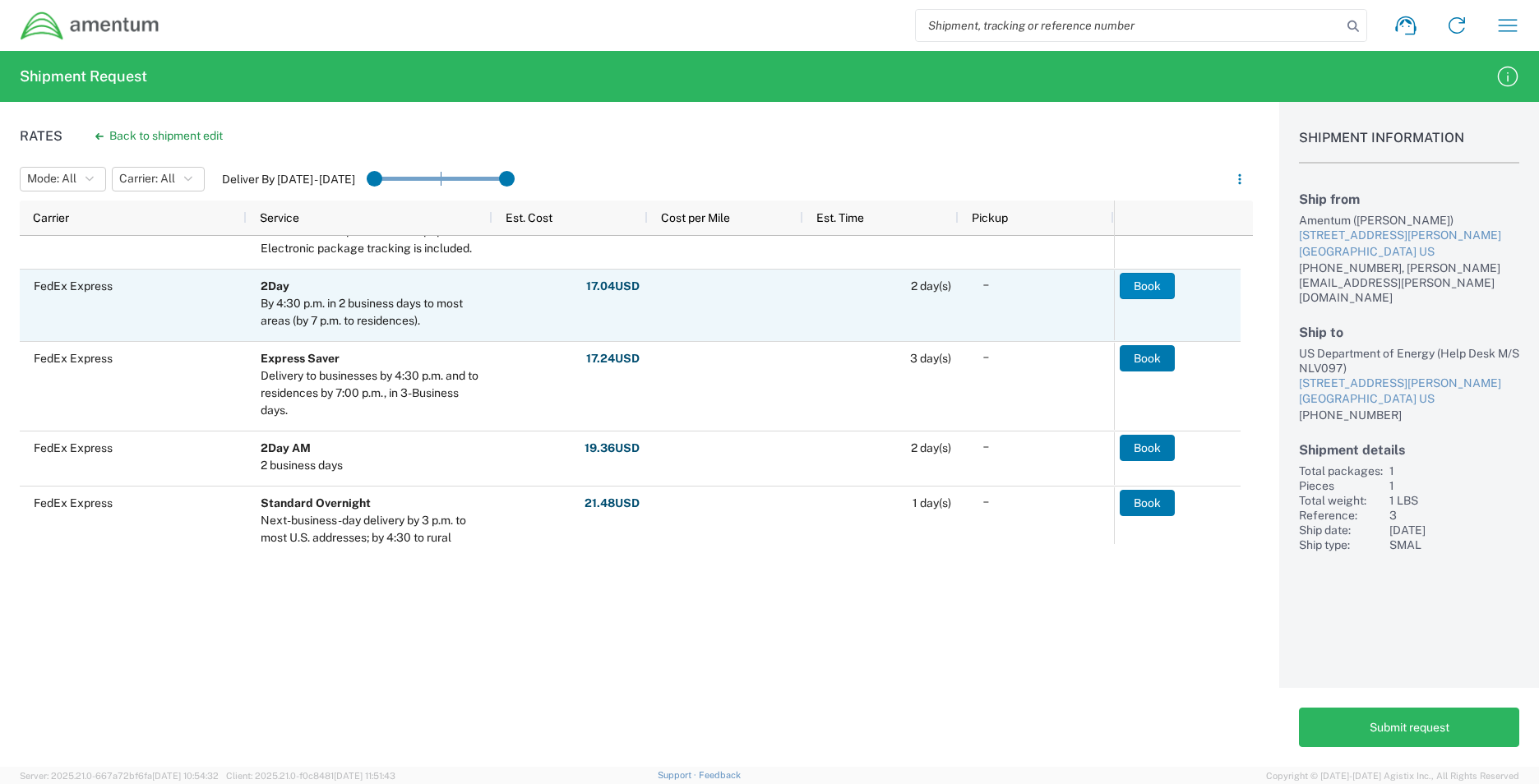
click at [1148, 286] on button "Book" at bounding box center [1147, 286] width 55 height 27
